Goal: Information Seeking & Learning: Learn about a topic

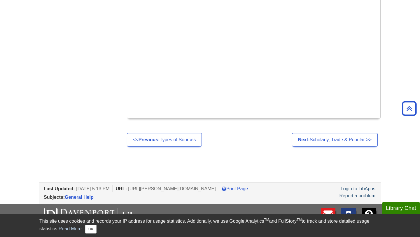
scroll to position [364, 0]
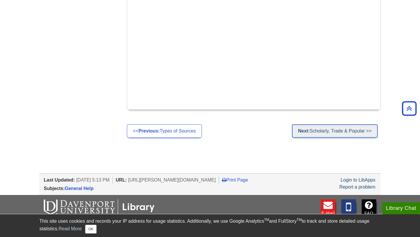
click at [321, 125] on link "Next: Scholarly, Trade & Popular >>" at bounding box center [335, 130] width 86 height 13
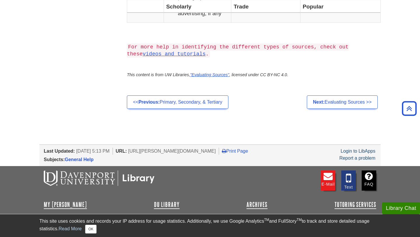
scroll to position [627, 0]
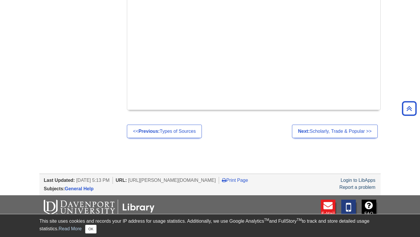
scroll to position [357, 0]
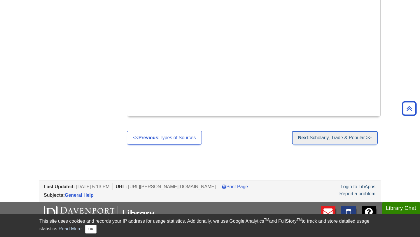
click at [317, 131] on link "Next: Scholarly, Trade & Popular >>" at bounding box center [335, 137] width 86 height 13
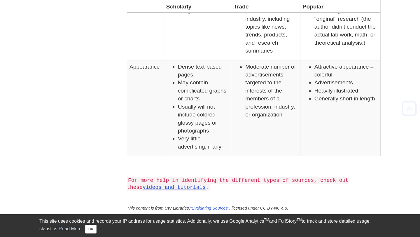
scroll to position [627, 0]
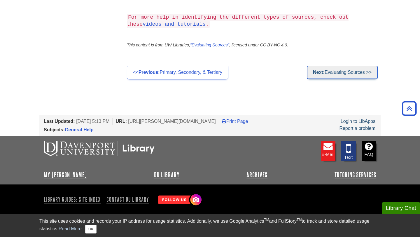
click at [333, 76] on link "Next: Evaluating Sources >>" at bounding box center [342, 72] width 71 height 13
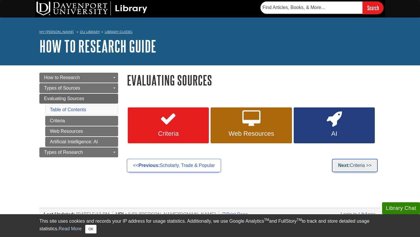
click at [362, 171] on link "Next: Criteria >>" at bounding box center [355, 165] width 46 height 13
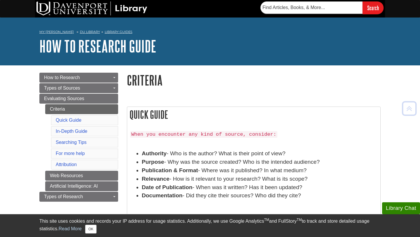
scroll to position [6, 0]
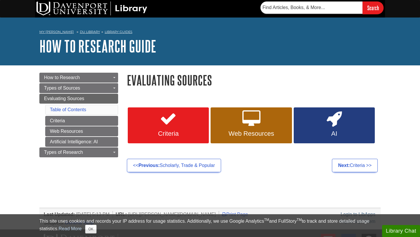
scroll to position [54, 0]
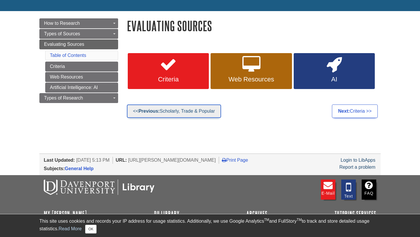
click at [166, 112] on link "<< Previous: Scholarly, Trade & Popular" at bounding box center [174, 110] width 94 height 13
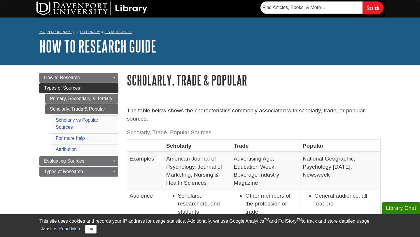
click at [98, 87] on link "Types of Sources" at bounding box center [78, 88] width 79 height 10
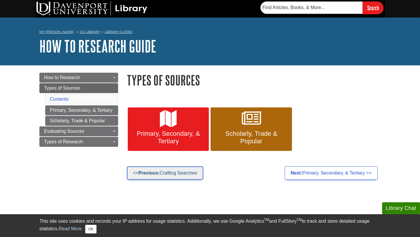
click at [166, 172] on link "<< Previous: Crafting Searches" at bounding box center [165, 172] width 76 height 13
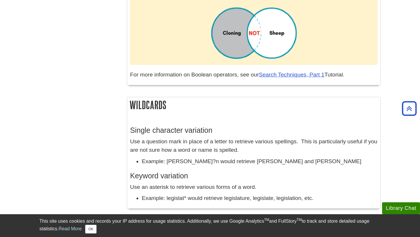
scroll to position [620, 0]
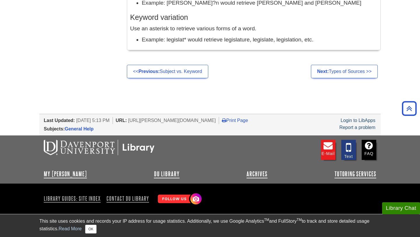
click at [340, 74] on link "Next: Types of Sources >>" at bounding box center [344, 71] width 67 height 13
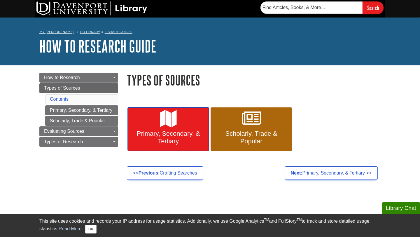
click at [191, 138] on span "Primary, Secondary, & Tertiary" at bounding box center [168, 137] width 72 height 15
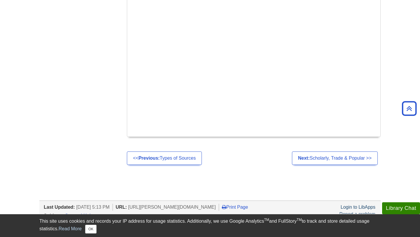
scroll to position [299, 0]
